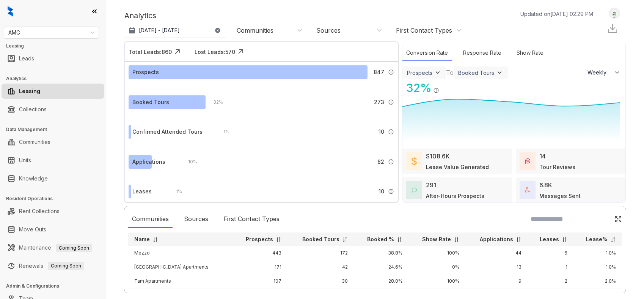
select select "******"
click at [92, 33] on span "AMG" at bounding box center [51, 32] width 86 height 11
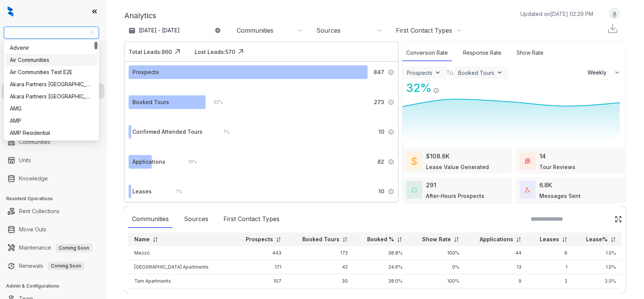
click at [55, 58] on div "Air Communities" at bounding box center [51, 60] width 83 height 8
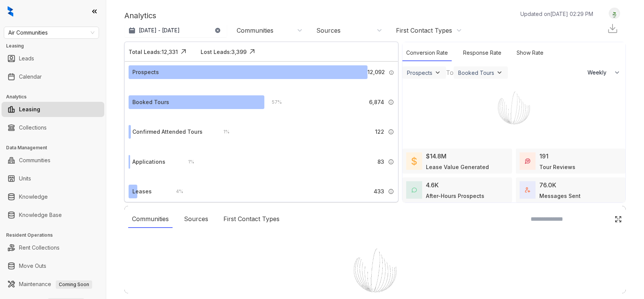
select select "******"
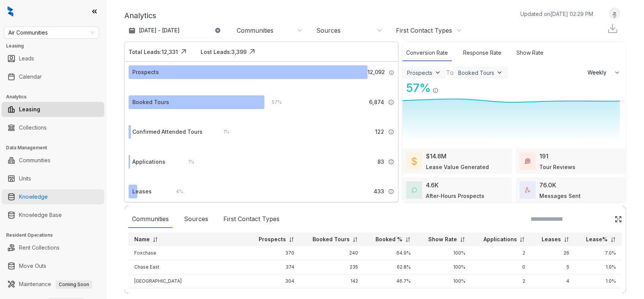
click at [48, 198] on link "Knowledge" at bounding box center [33, 196] width 29 height 15
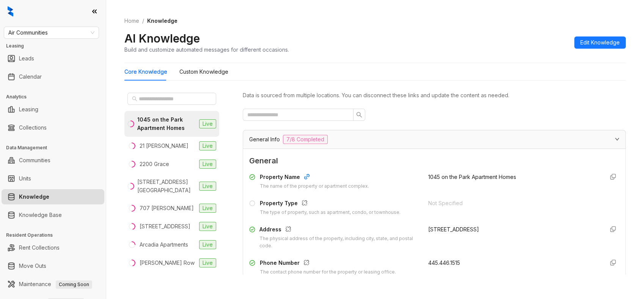
click at [264, 83] on div "Core Knowledge Custom Knowledge 1045 on the Park Apartment Homes Live 21 Fitzsi…" at bounding box center [375, 172] width 502 height 218
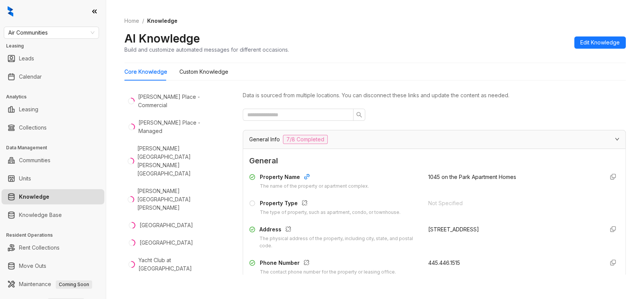
scroll to position [1705, 0]
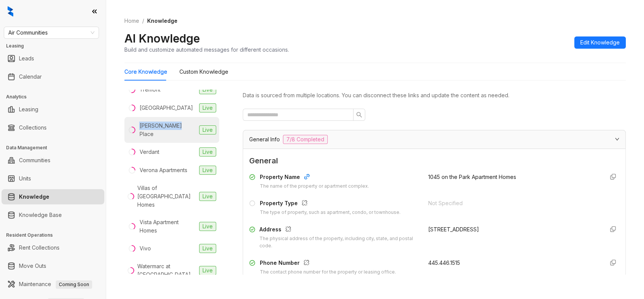
drag, startPoint x: 180, startPoint y: 182, endPoint x: 140, endPoint y: 180, distance: 39.9
click at [140, 143] on li "Vaughan Place Live" at bounding box center [171, 130] width 95 height 26
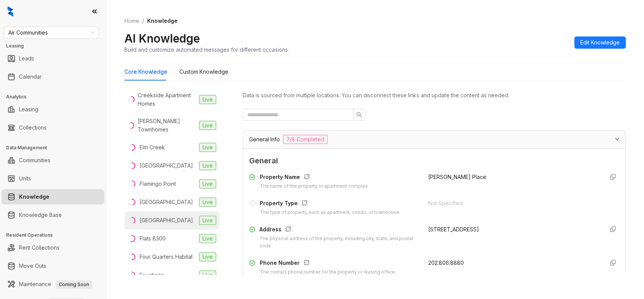
click at [179, 224] on div "Flamingo South Beach Center" at bounding box center [167, 220] width 54 height 8
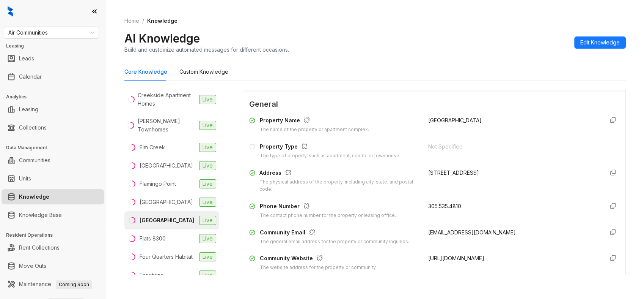
scroll to position [84, 0]
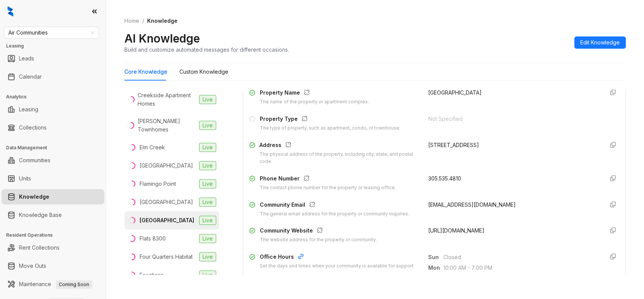
click at [445, 231] on span "http://flamingosouthbeach.com" at bounding box center [457, 230] width 56 height 6
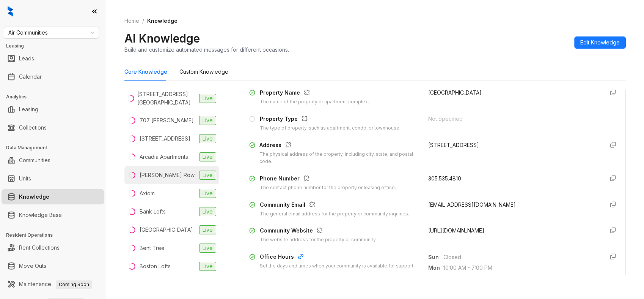
click at [173, 184] on li "Avery Row Live" at bounding box center [171, 175] width 95 height 18
